Goal: Obtain resource: Download file/media

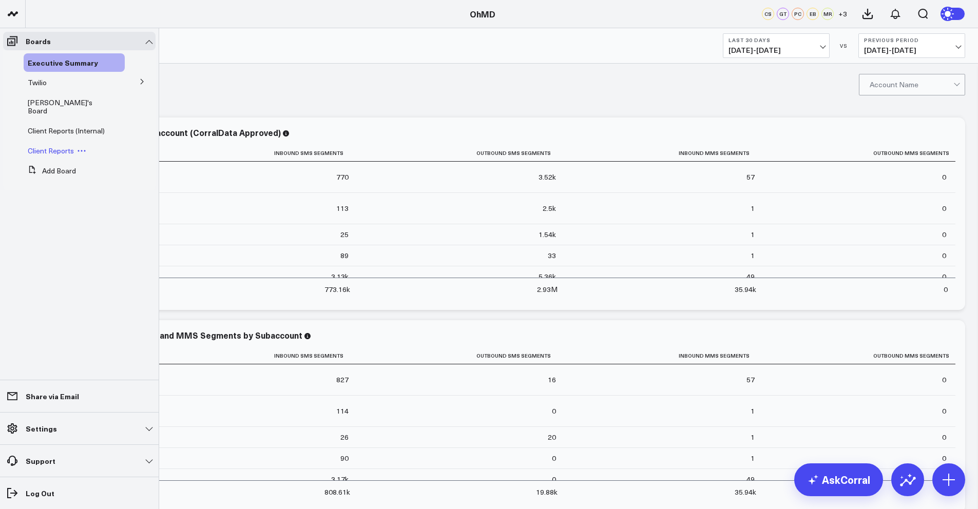
click at [47, 146] on span "Client Reports" at bounding box center [51, 151] width 46 height 10
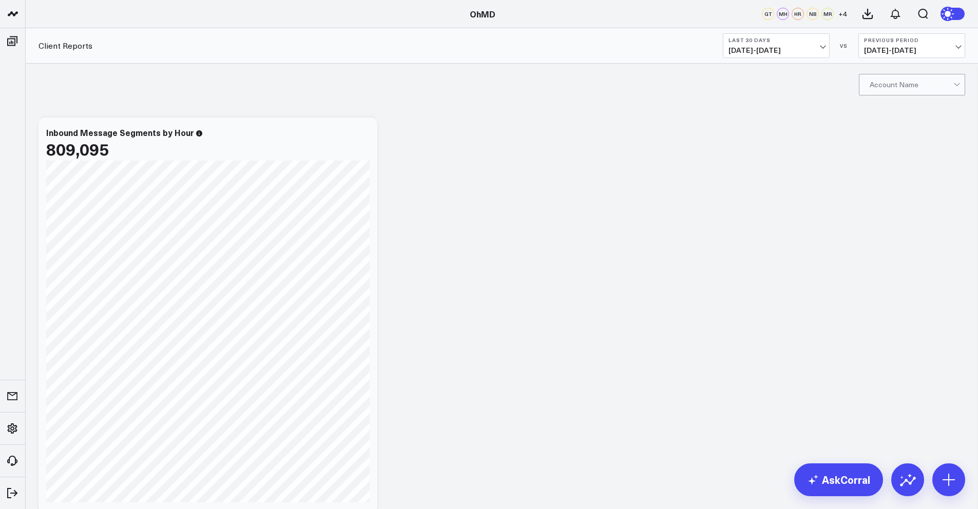
click at [884, 82] on div at bounding box center [912, 84] width 84 height 21
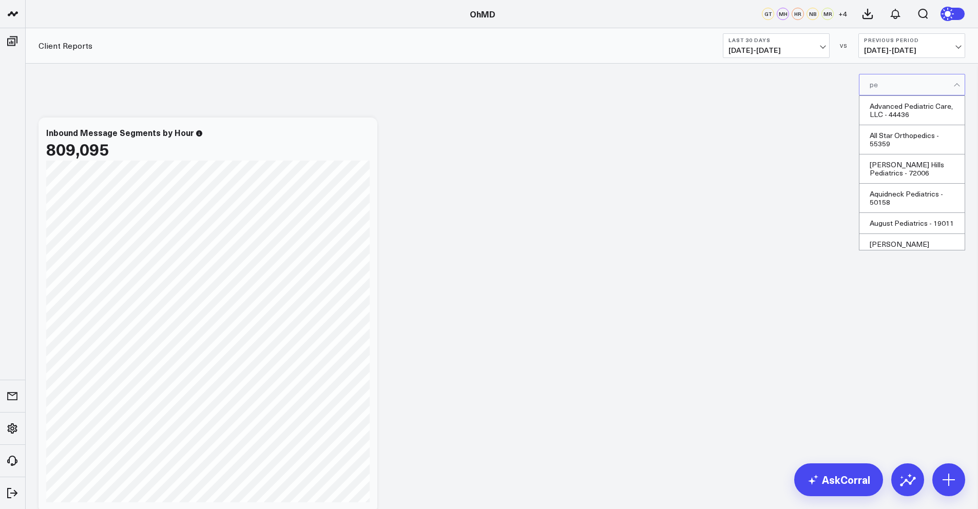
type input "p"
type input "concierge ped"
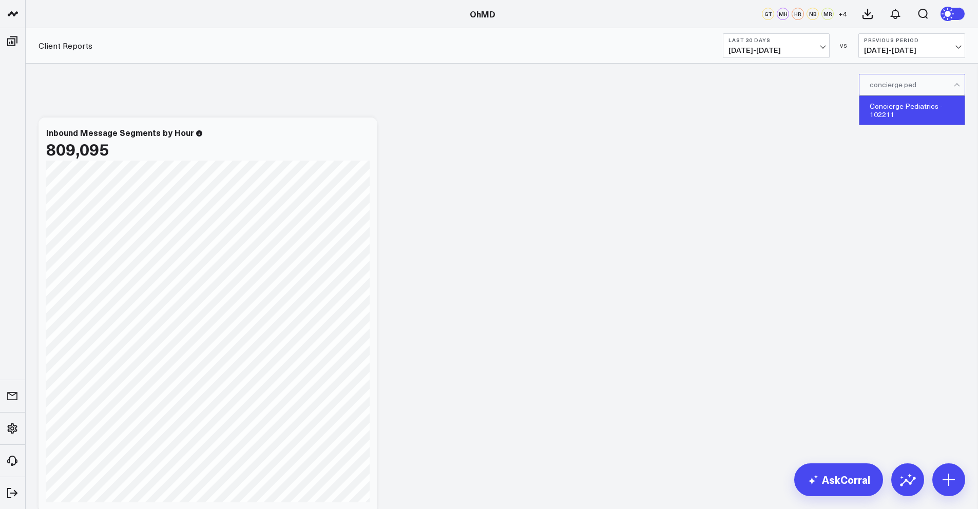
click at [900, 113] on div "Concierge Pediatrics - 102211" at bounding box center [912, 110] width 105 height 29
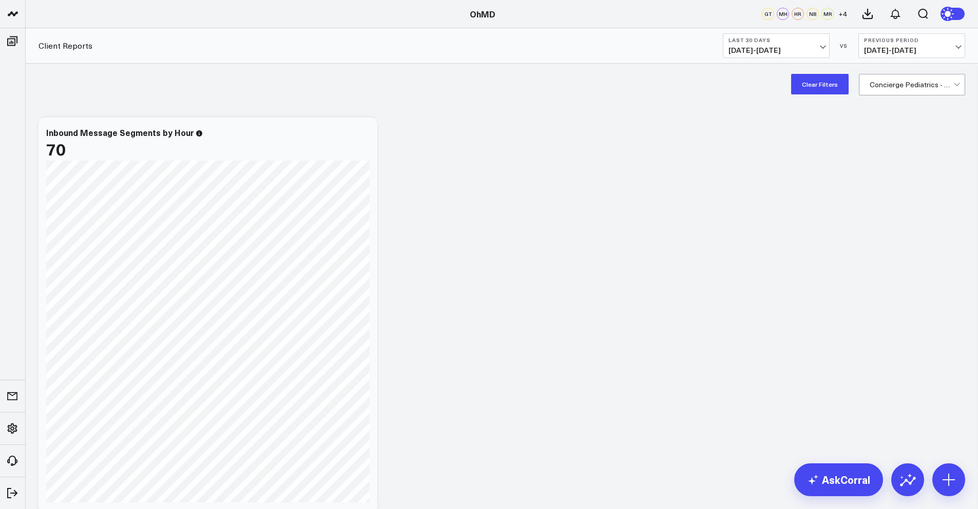
click at [812, 46] on span "[DATE] - [DATE]" at bounding box center [777, 50] width 96 height 8
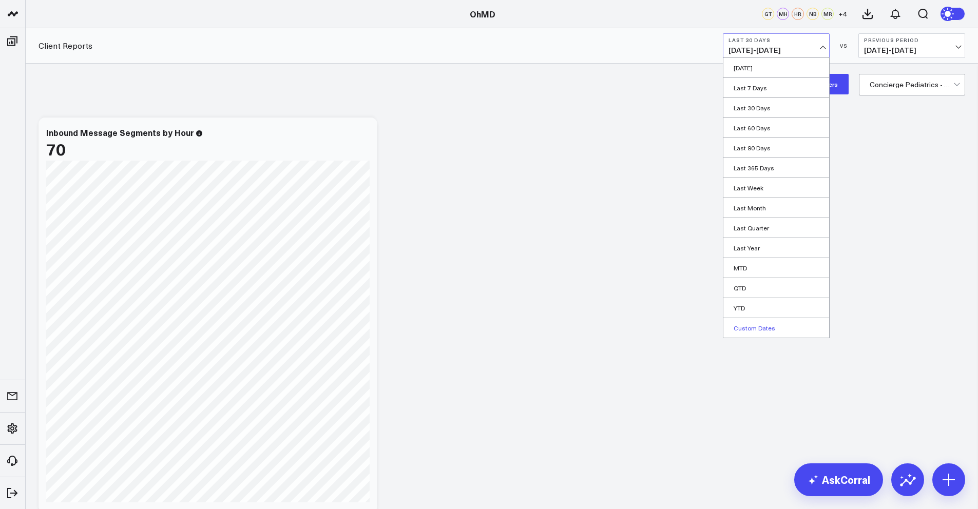
click at [777, 324] on link "Custom Dates" at bounding box center [777, 328] width 106 height 20
select select "7"
select select "2025"
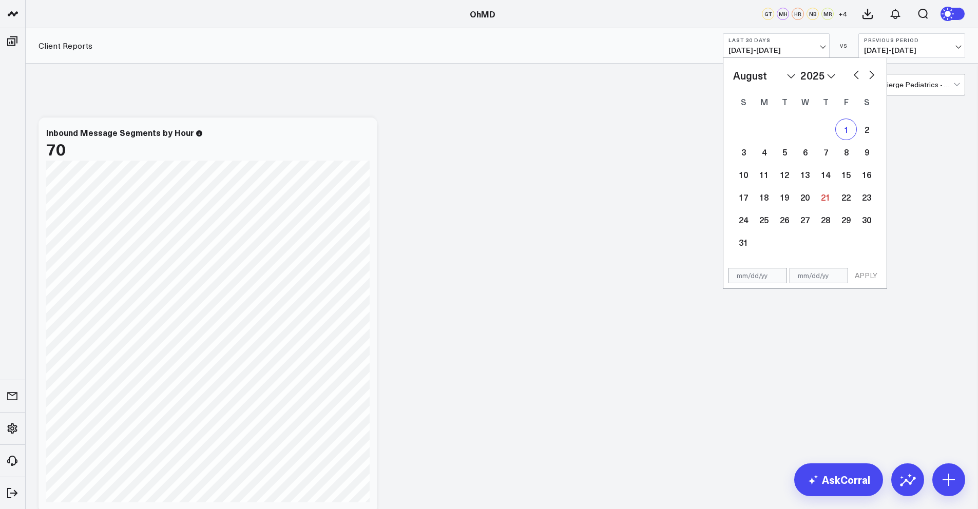
click at [846, 132] on div "1" at bounding box center [846, 129] width 21 height 21
type input "[DATE]"
select select "7"
select select "2025"
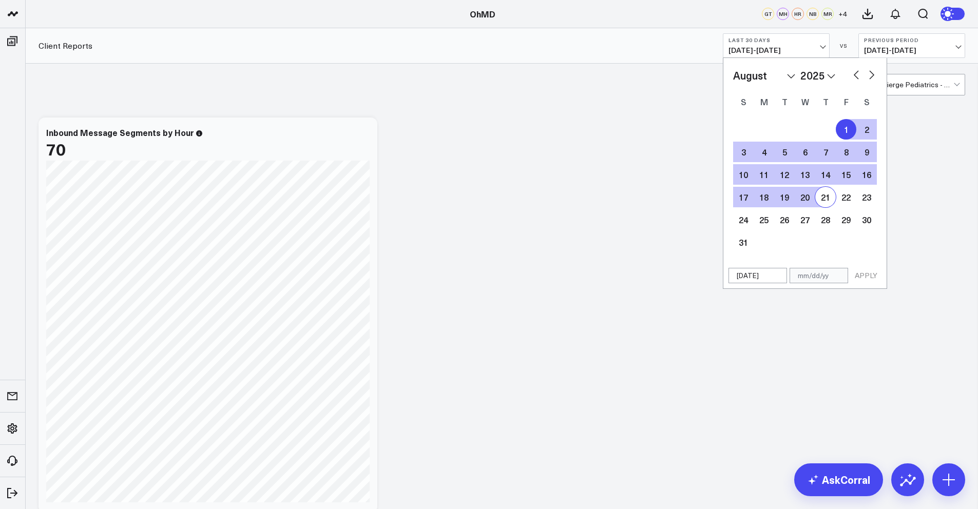
click at [828, 201] on div "21" at bounding box center [826, 197] width 21 height 21
type input "[DATE]"
select select "7"
select select "2025"
click at [871, 273] on button "APPLY" at bounding box center [866, 275] width 31 height 15
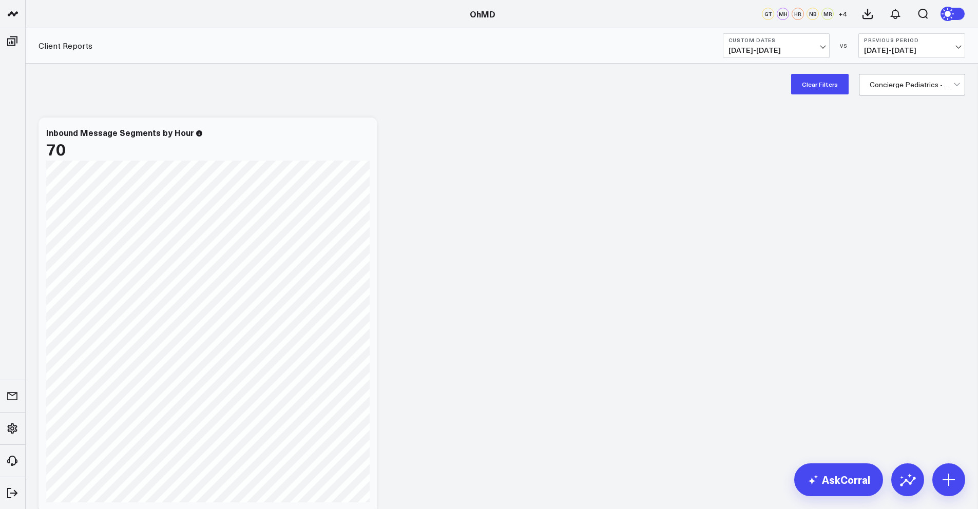
click at [886, 42] on b "Previous Period" at bounding box center [912, 40] width 96 height 6
click at [882, 152] on link "Custom Dates" at bounding box center [912, 148] width 106 height 20
select select "7"
select select "2025"
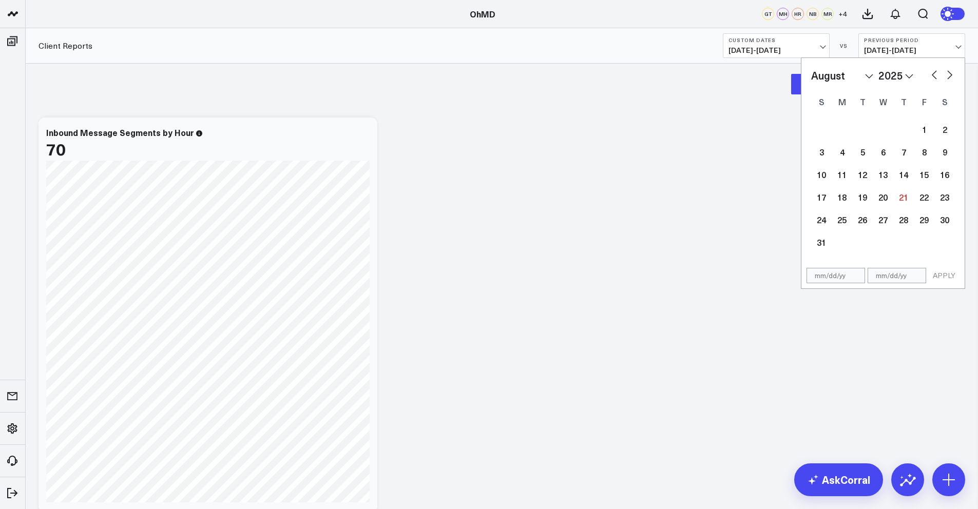
click at [895, 51] on span "[DATE] - [DATE]" at bounding box center [912, 50] width 96 height 8
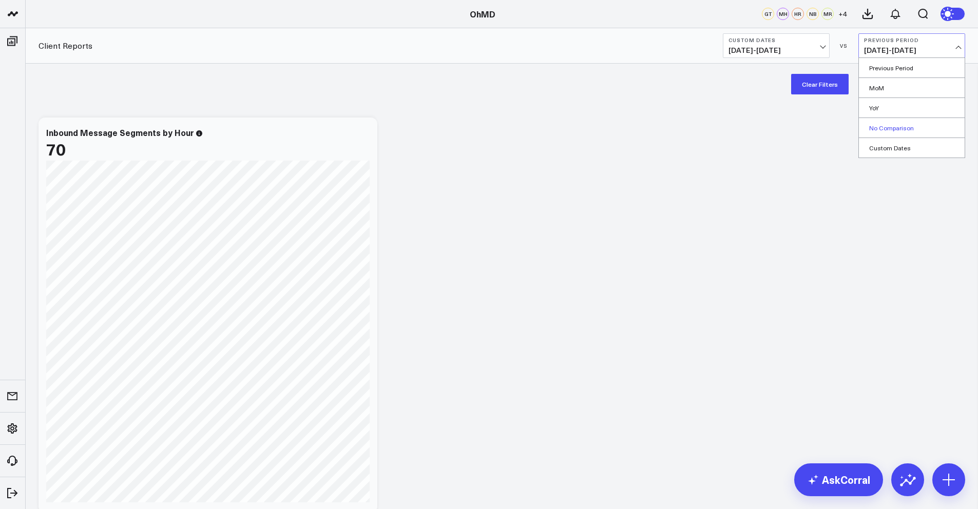
click at [884, 123] on link "No Comparison" at bounding box center [912, 128] width 106 height 20
click at [874, 16] on button at bounding box center [868, 14] width 28 height 28
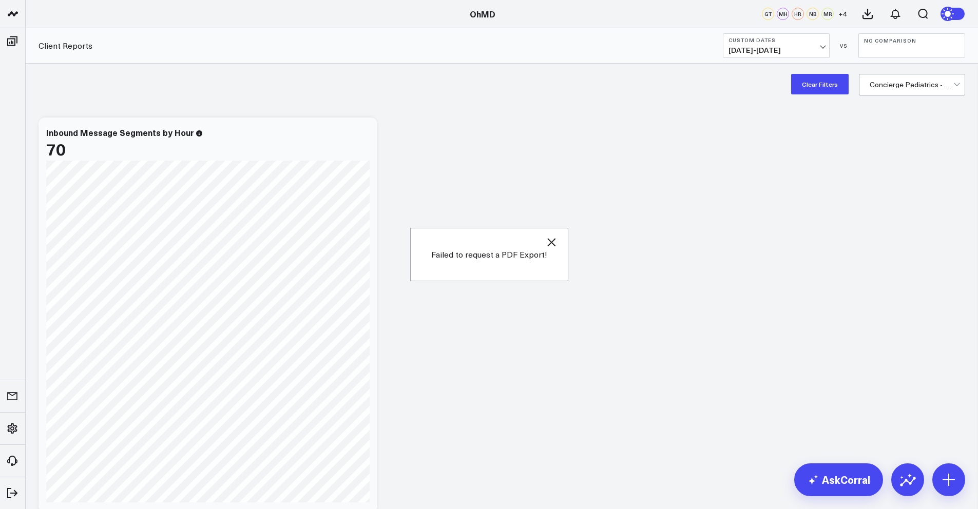
click at [485, 263] on div "Failed to request a PDF Export!" at bounding box center [489, 254] width 158 height 53
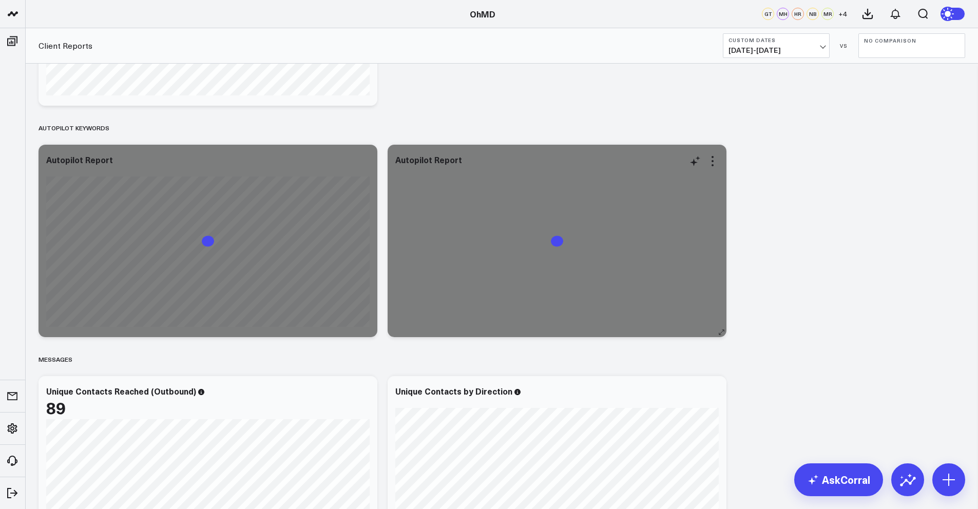
scroll to position [409, 0]
